Goal: Information Seeking & Learning: Learn about a topic

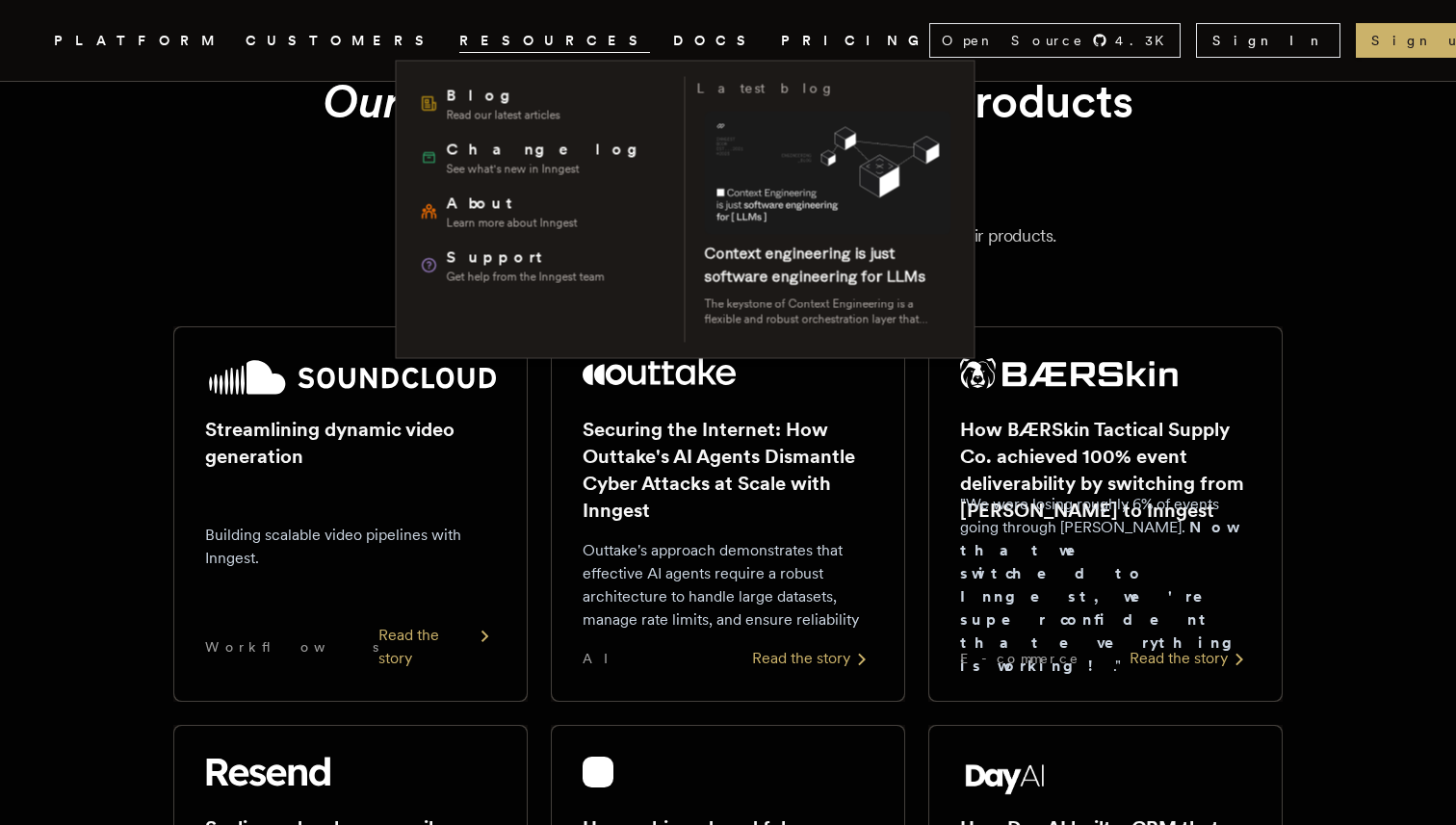
scroll to position [104, 0]
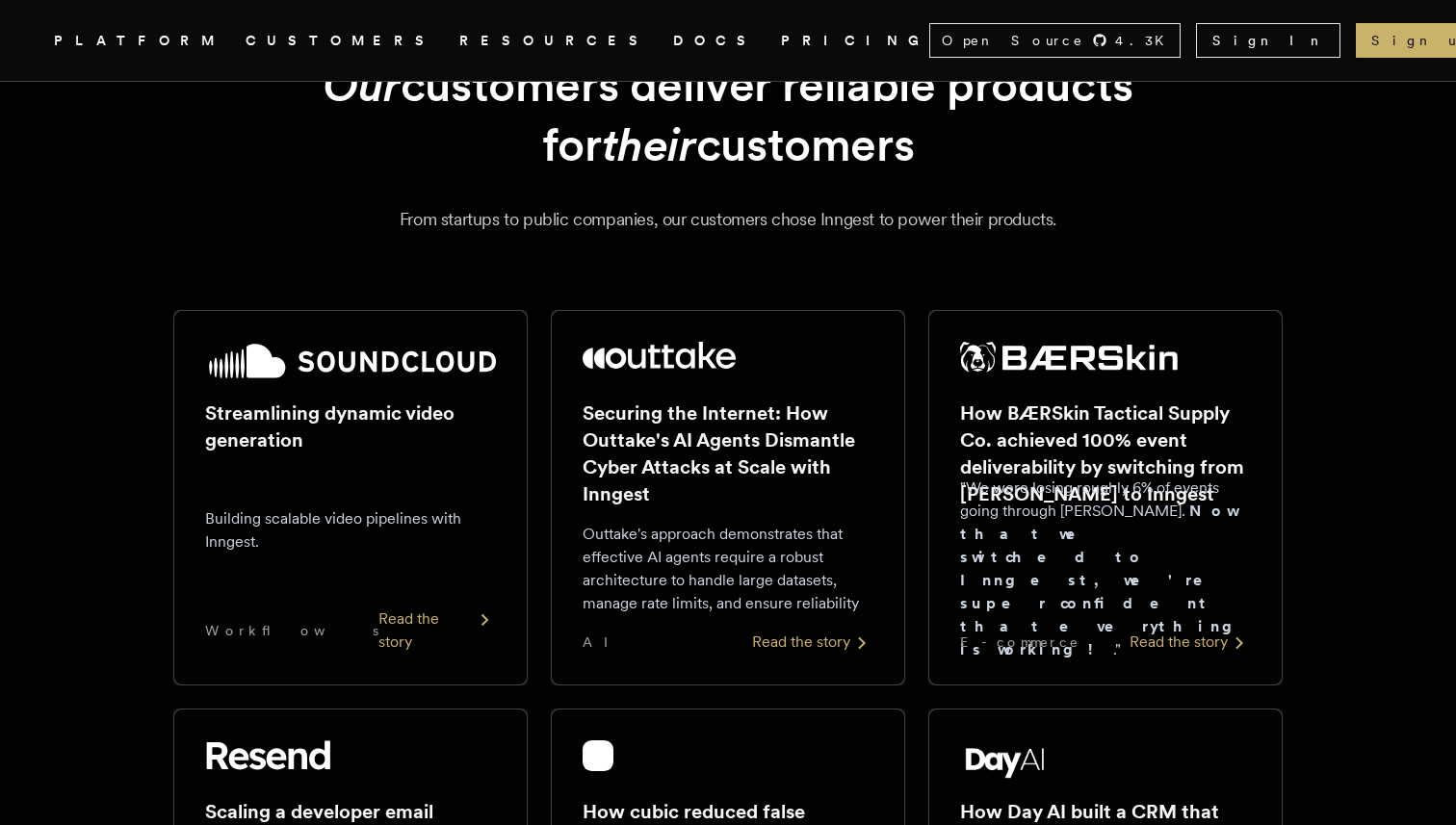
click at [36, 24] on link "Inngest .cls-1 { fill: #FAFAF9; }" at bounding box center [30, 40] width 12 height 34
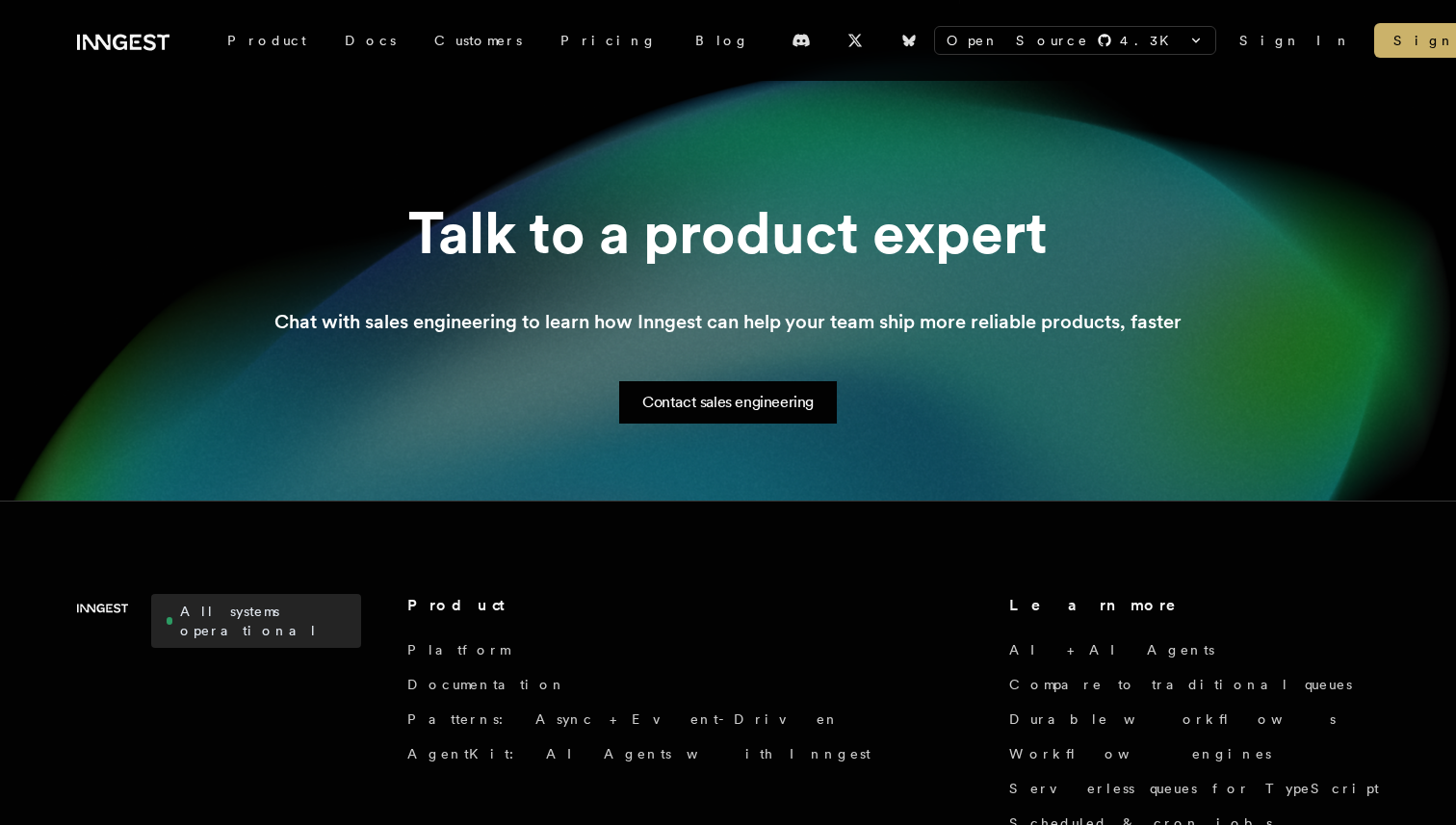
scroll to position [2799, 0]
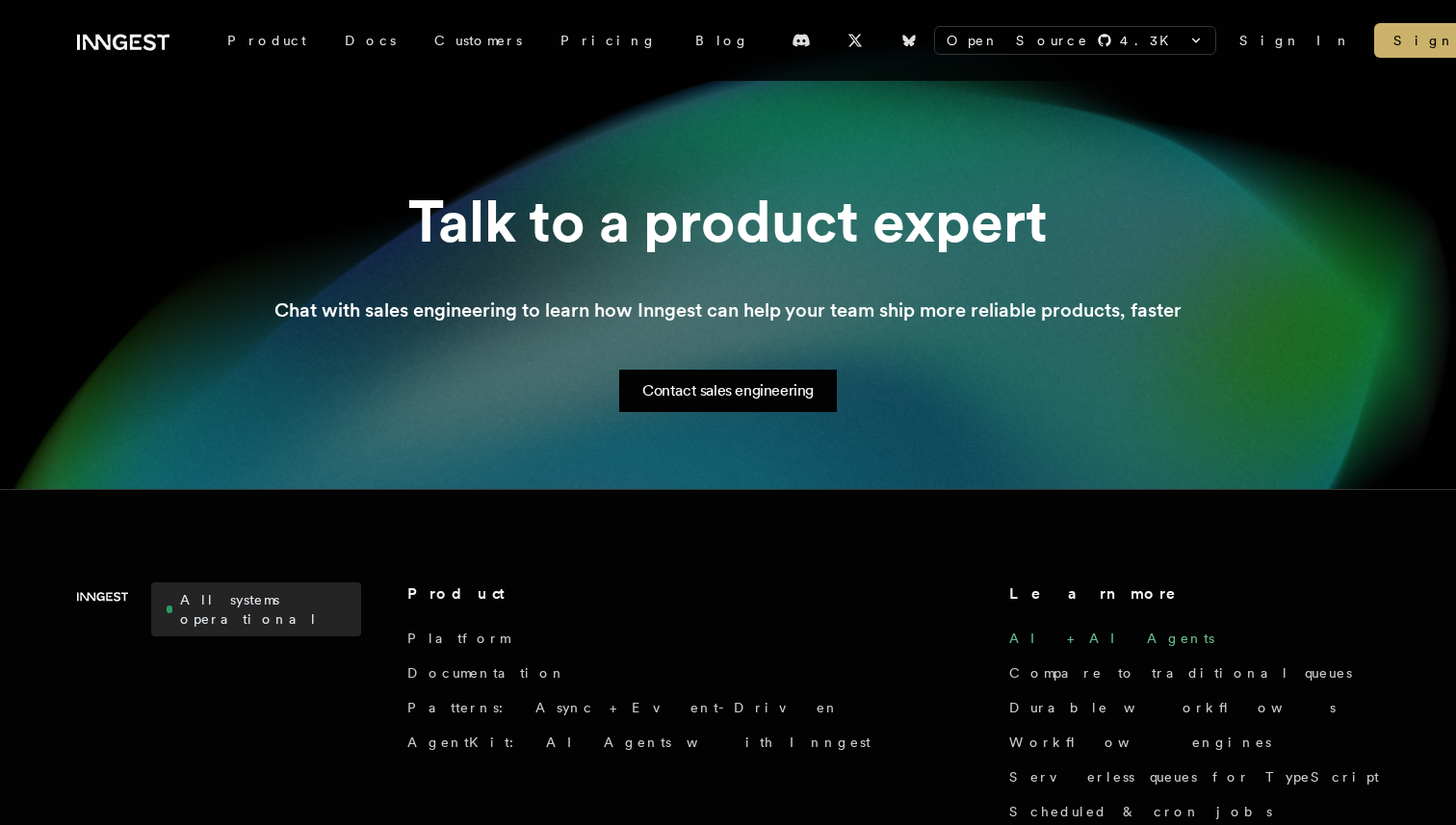
click at [1009, 629] on link "AI + AI Agents" at bounding box center [1111, 638] width 205 height 20
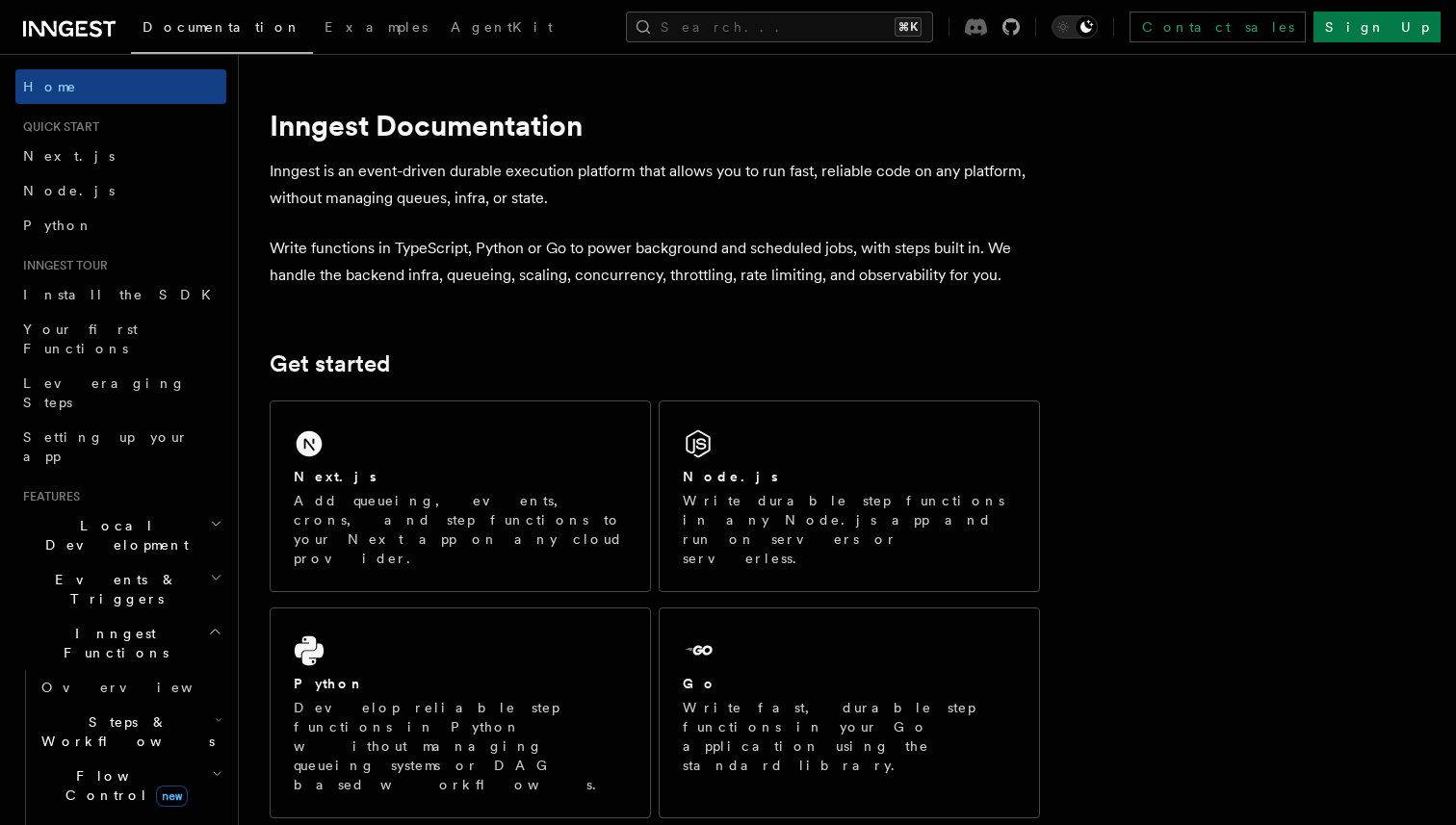
click at [987, 28] on icon at bounding box center [976, 28] width 23 height 18
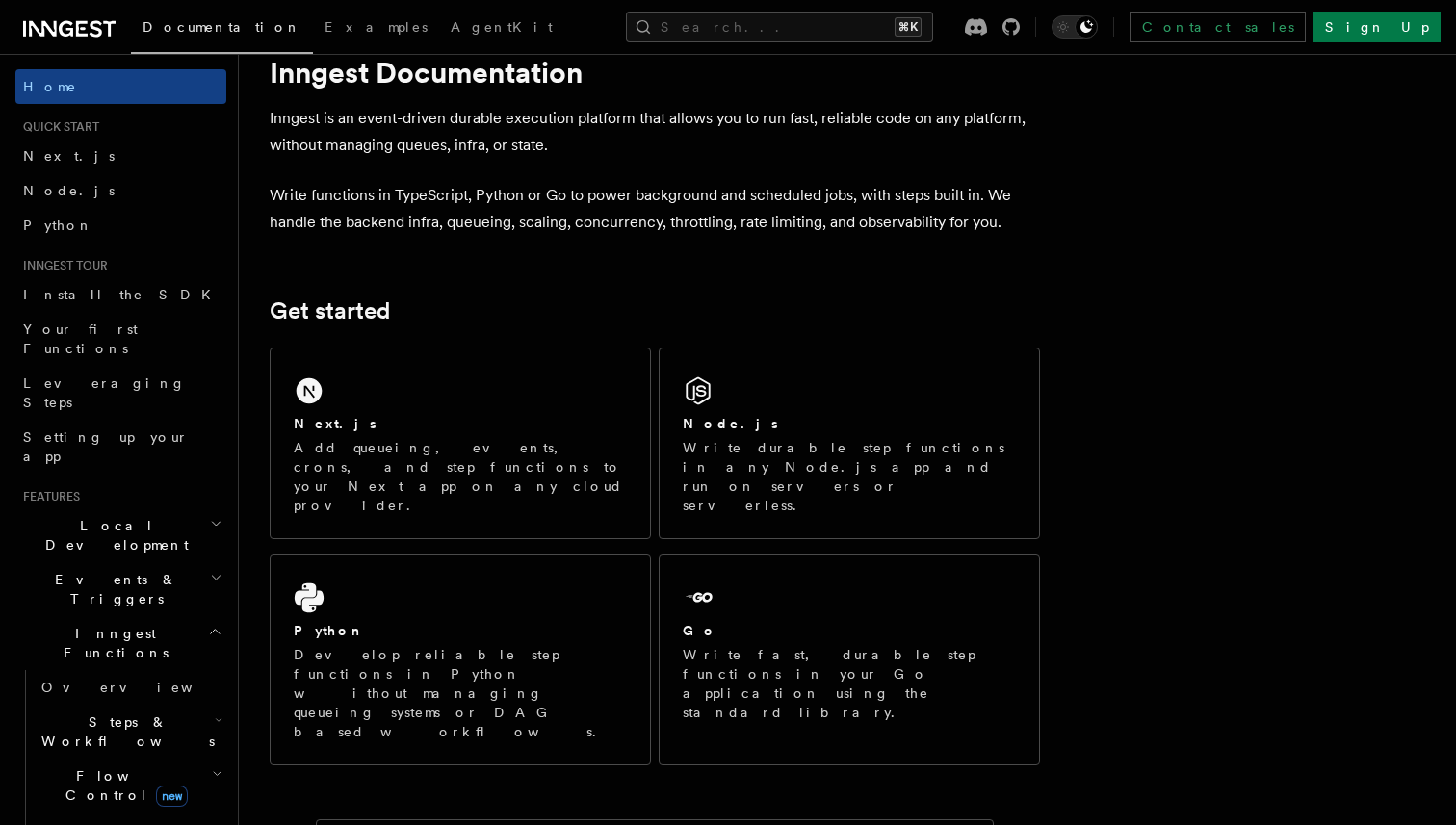
scroll to position [1, 0]
click at [116, 569] on span "Events & Triggers" at bounding box center [113, 587] width 195 height 38
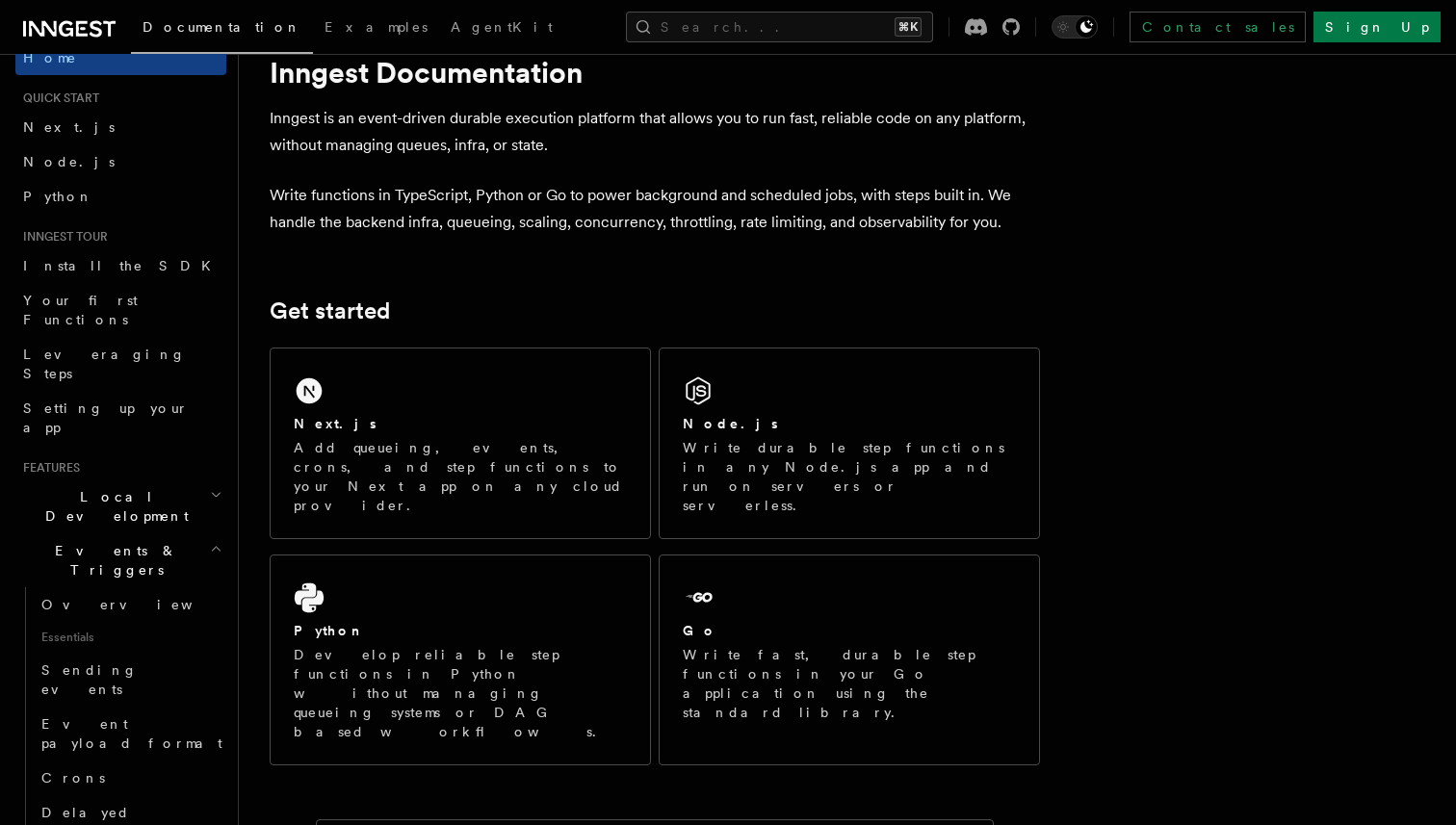
scroll to position [15, 0]
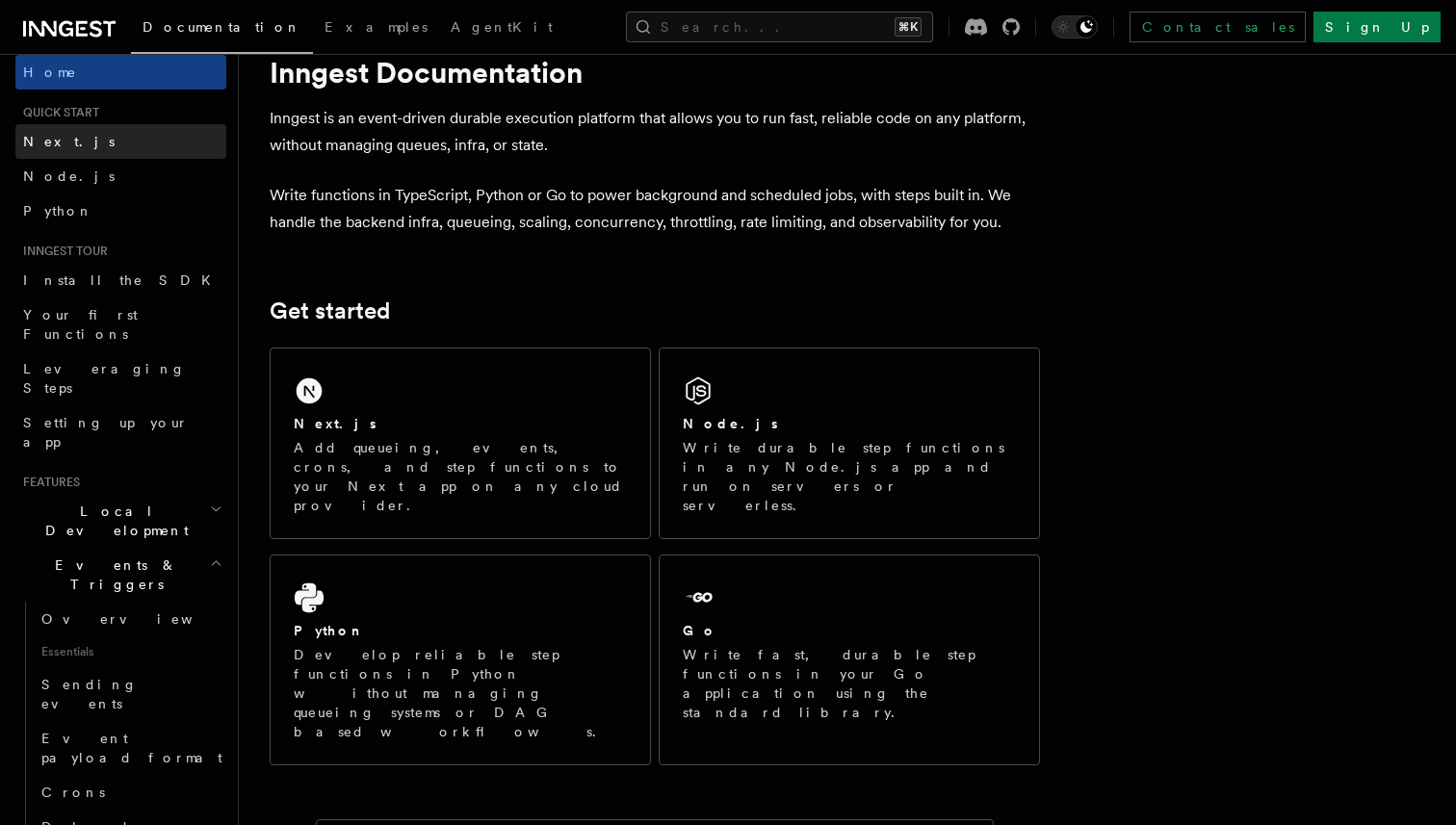
click at [81, 141] on link "Next.js" at bounding box center [121, 140] width 211 height 34
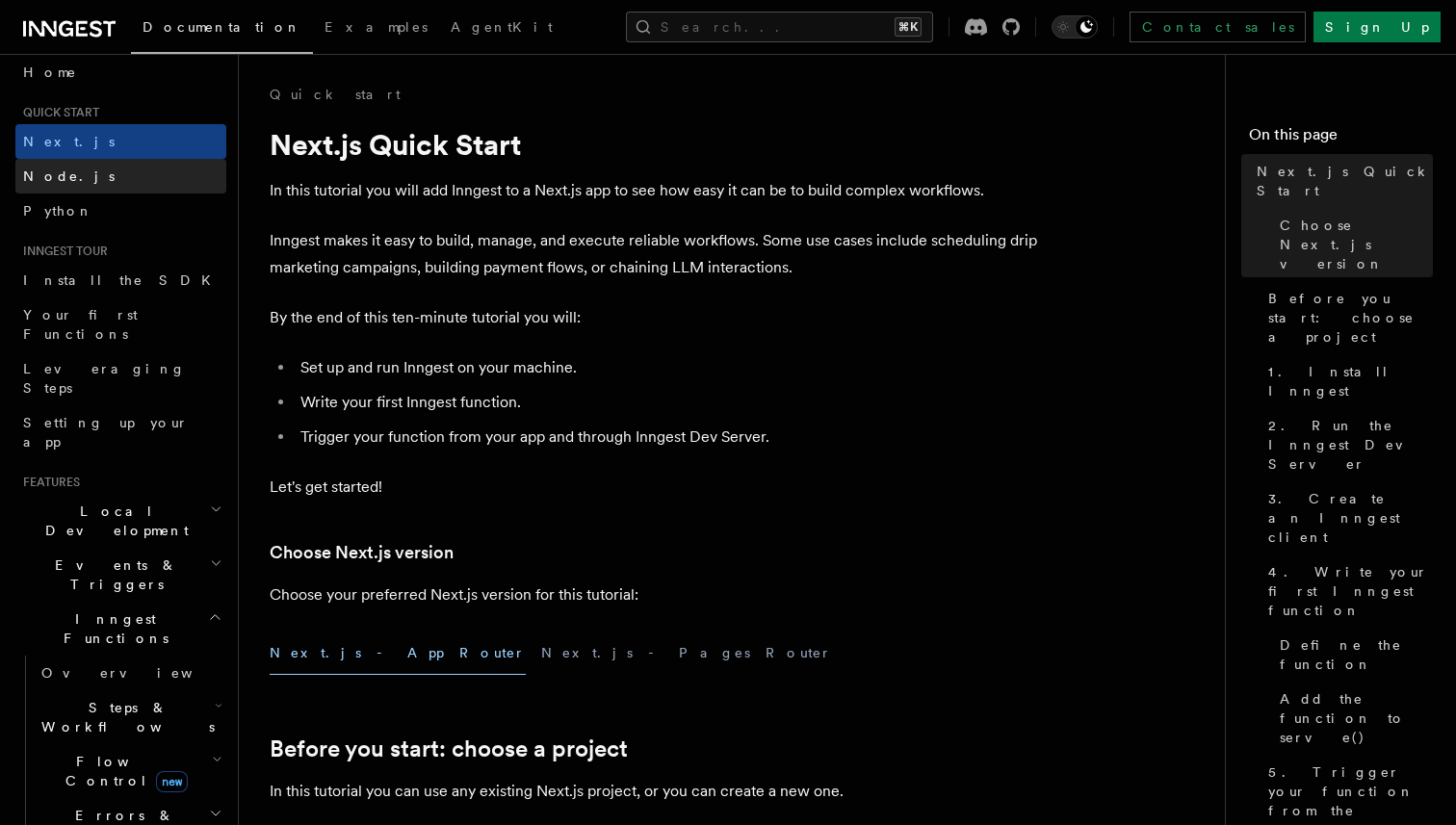
click at [81, 179] on link "Node.js" at bounding box center [121, 176] width 211 height 34
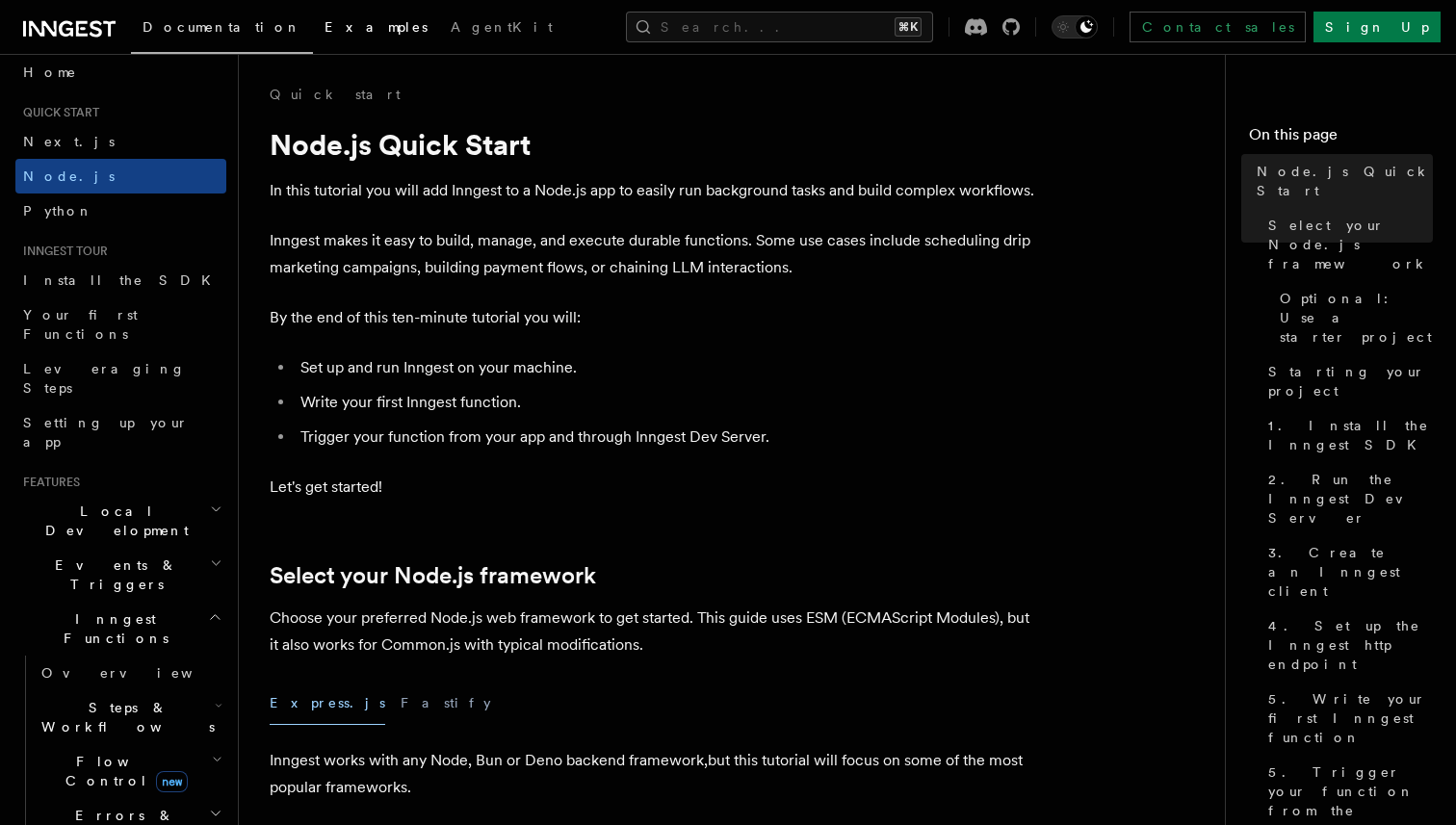
click at [324, 23] on span "Examples" at bounding box center [375, 28] width 103 height 16
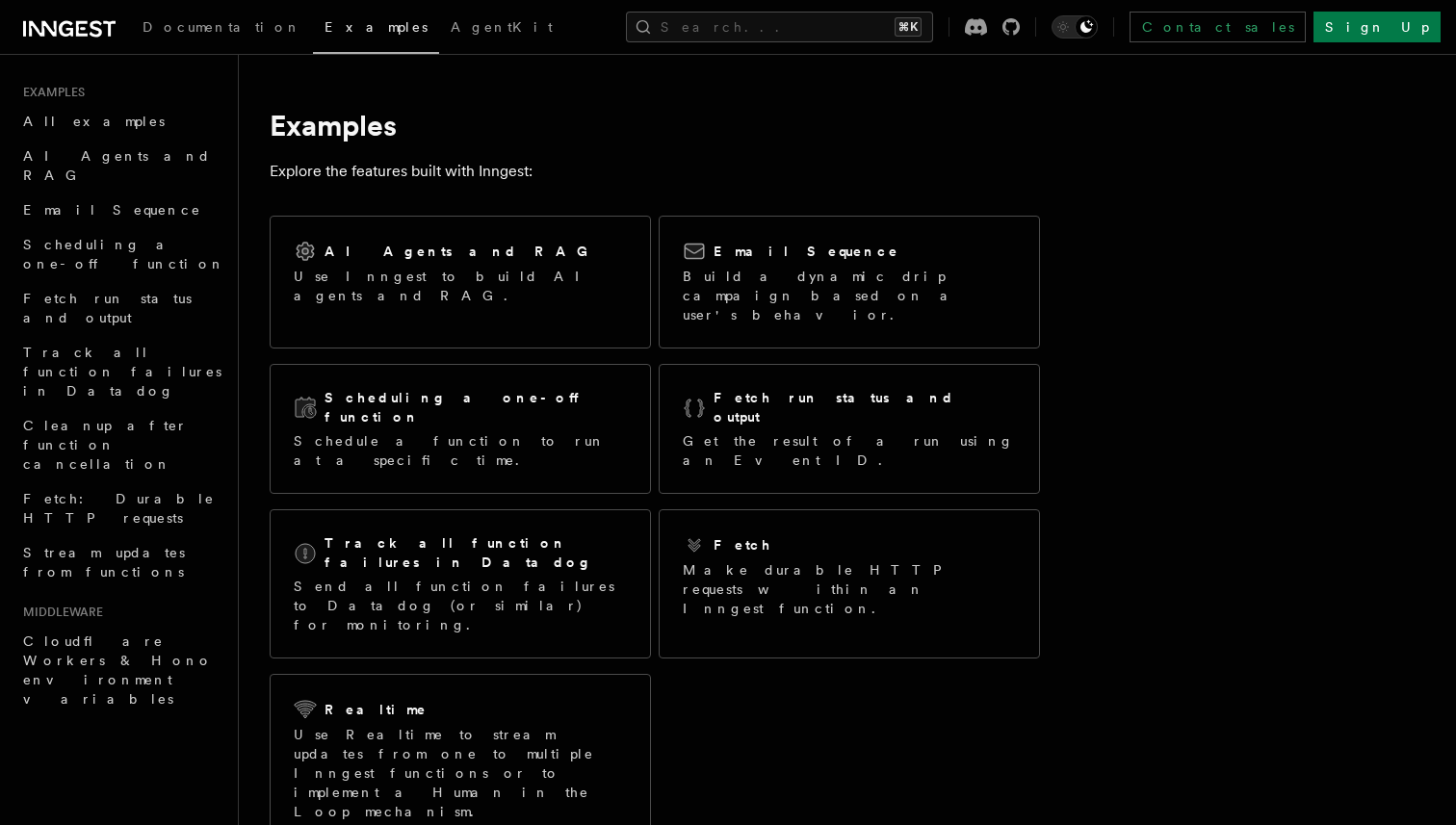
click at [542, 122] on h1 "Examples" at bounding box center [654, 125] width 770 height 34
